Goal: Task Accomplishment & Management: Use online tool/utility

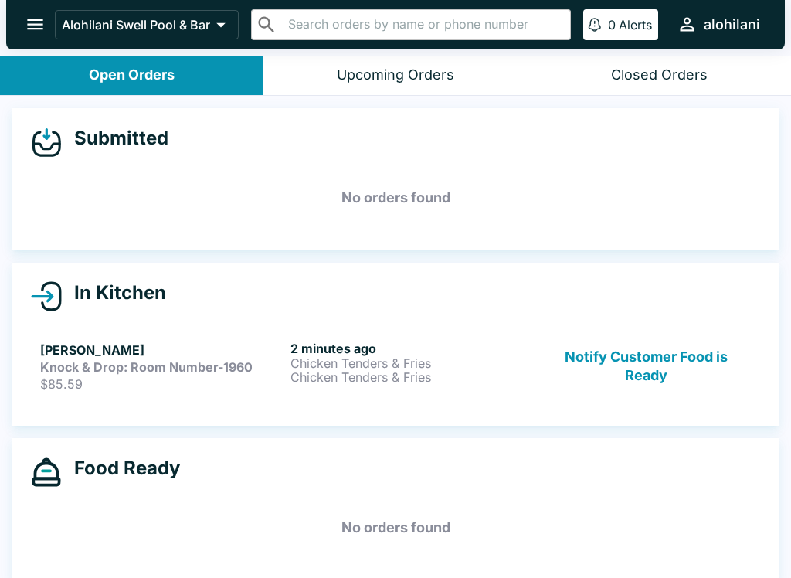
click at [435, 387] on div "2 minutes ago Chicken Tenders & Fries Chicken Tenders & Fries" at bounding box center [412, 366] width 244 height 51
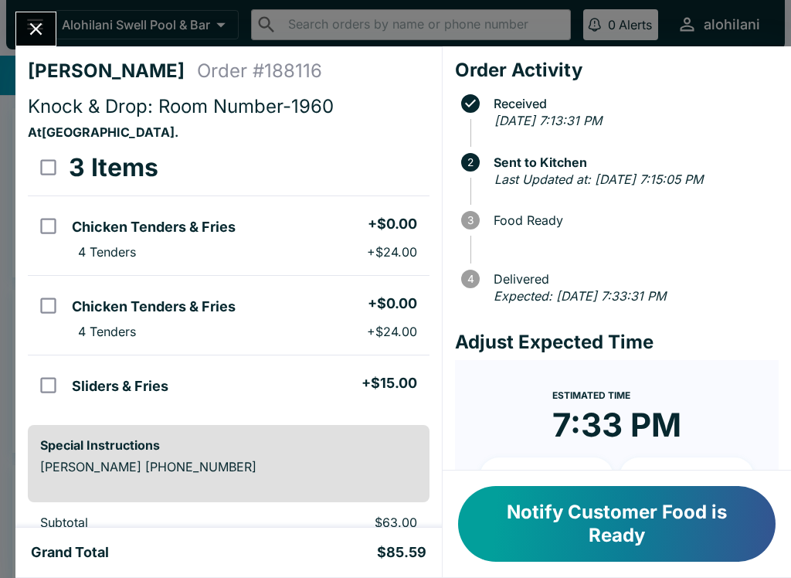
click at [36, 25] on icon "Close" at bounding box center [35, 29] width 21 height 21
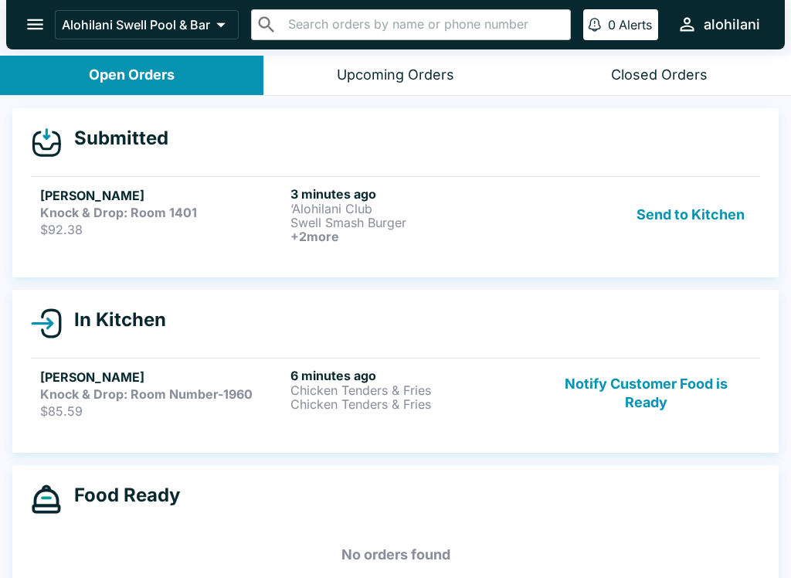
click at [511, 221] on p "Swell Smash Burger" at bounding box center [412, 223] width 244 height 14
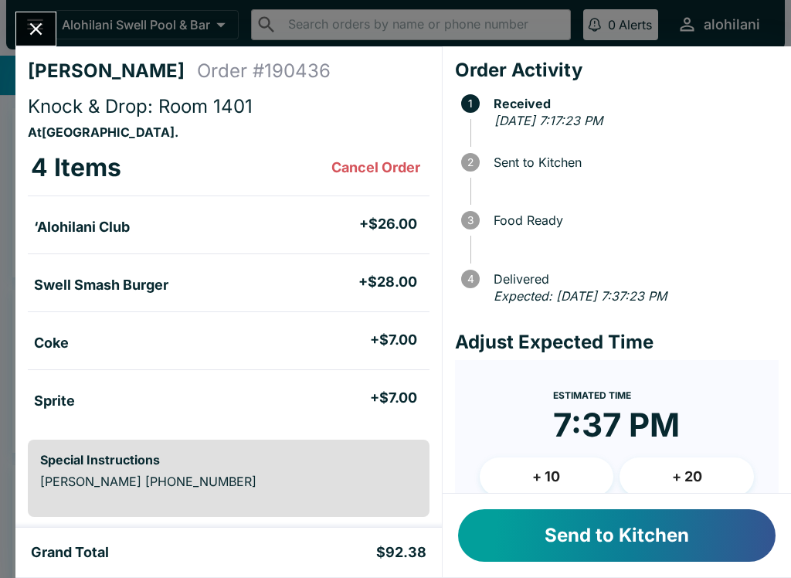
click at [636, 540] on button "Send to Kitchen" at bounding box center [617, 535] width 318 height 53
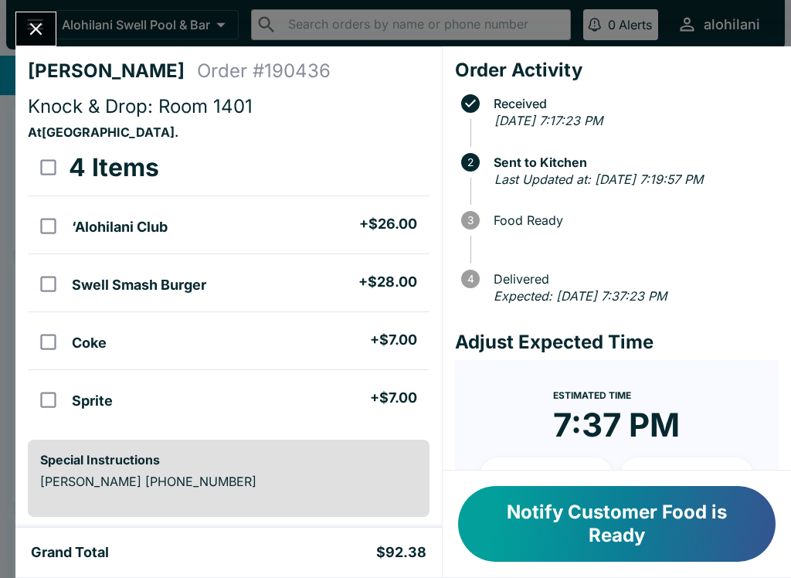
click at [36, 36] on icon "Close" at bounding box center [35, 29] width 21 height 21
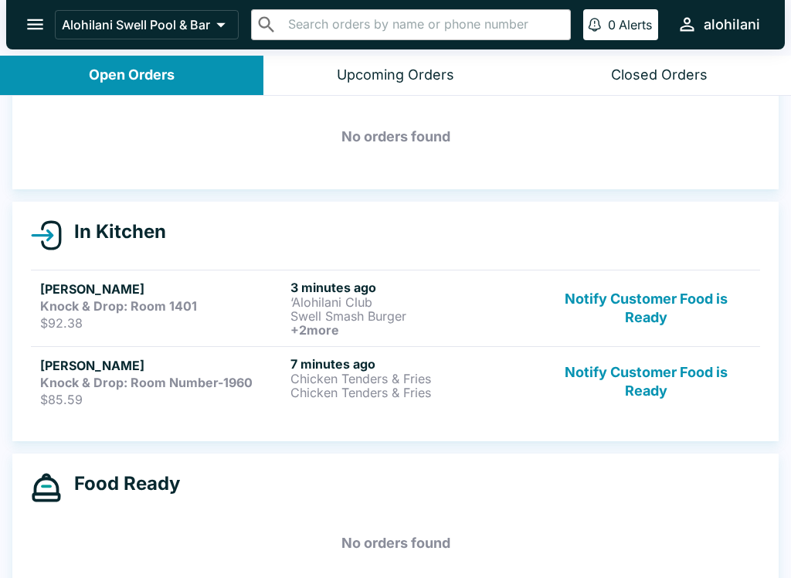
scroll to position [57, 0]
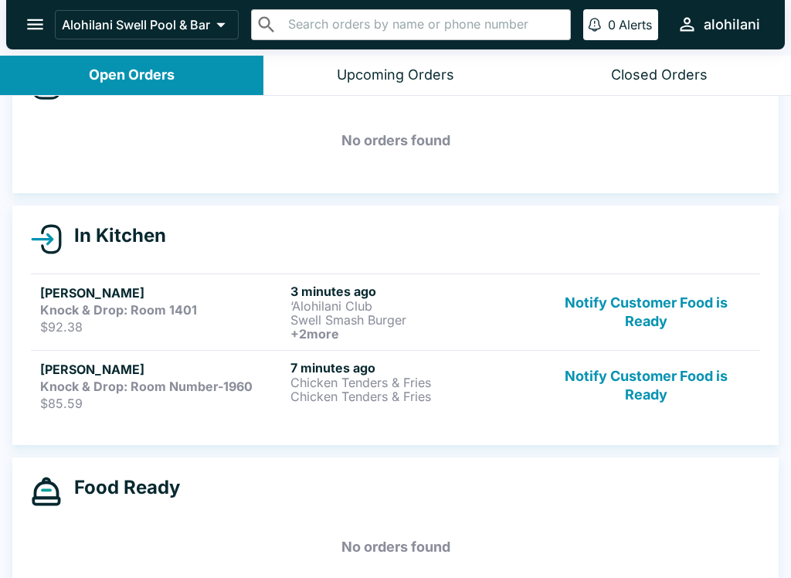
click at [330, 306] on p "‘Alohilani Club" at bounding box center [412, 306] width 244 height 14
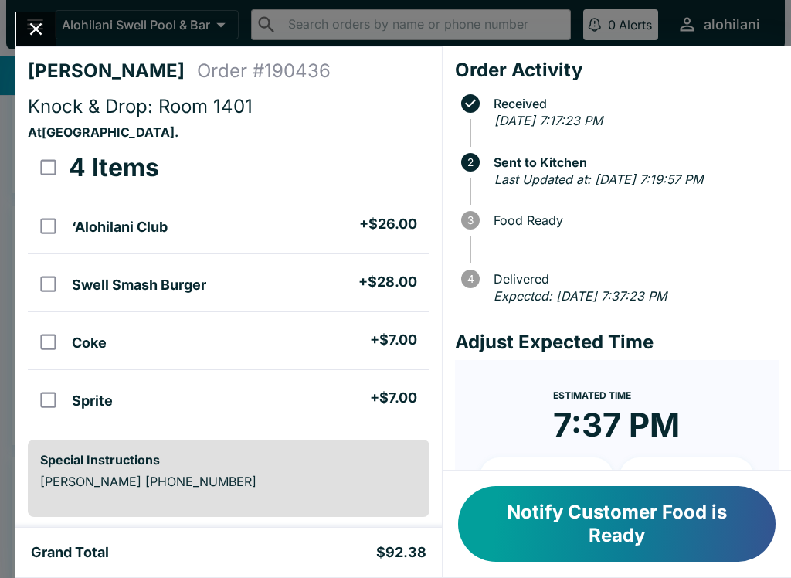
click at [719, 518] on button "Notify Customer Food is Ready" at bounding box center [617, 524] width 318 height 76
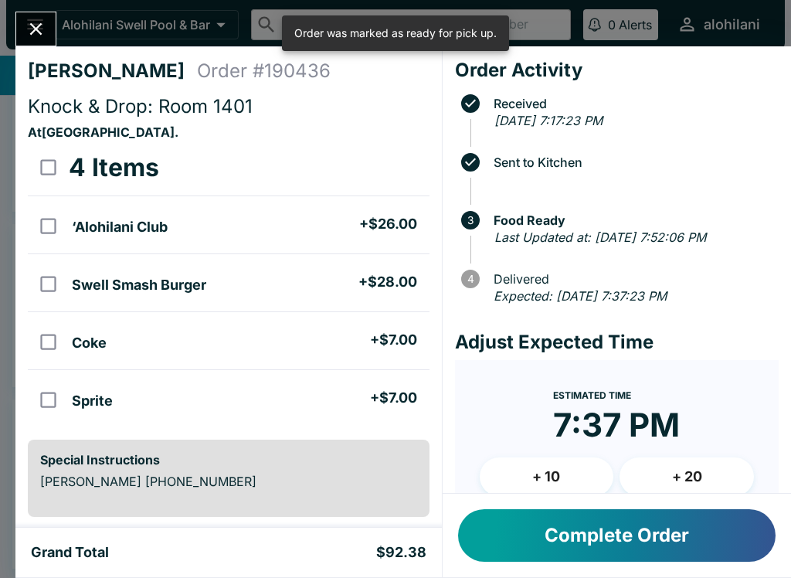
scroll to position [39, 0]
click at [19, 23] on button "Close" at bounding box center [35, 28] width 39 height 33
